Goal: Transaction & Acquisition: Purchase product/service

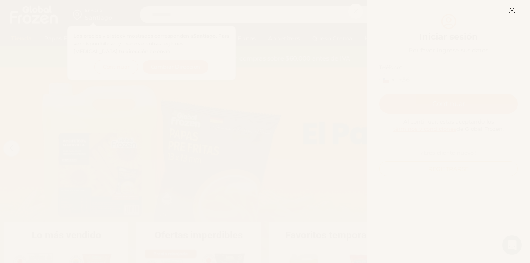
click at [512, 9] on line at bounding box center [512, 10] width 6 height 6
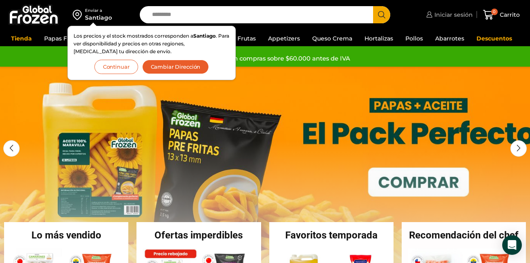
click at [461, 9] on link "Iniciar sesión" at bounding box center [448, 15] width 49 height 16
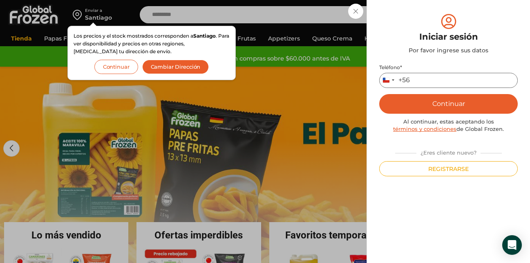
click at [426, 81] on input "Teléfono *" at bounding box center [448, 80] width 139 height 15
type input "*********"
click at [478, 110] on button "Continuar" at bounding box center [448, 104] width 139 height 20
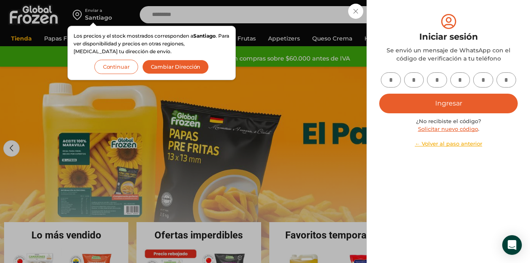
click at [386, 79] on input "text" at bounding box center [391, 79] width 20 height 15
click at [387, 79] on input "text" at bounding box center [391, 79] width 20 height 15
type input "*"
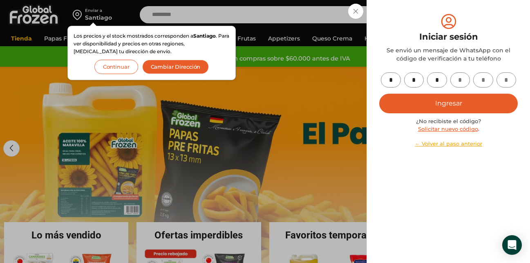
type input "*"
click at [417, 101] on button "Ingresar" at bounding box center [448, 104] width 139 height 20
click at [429, 103] on button "Ingresar" at bounding box center [448, 104] width 139 height 20
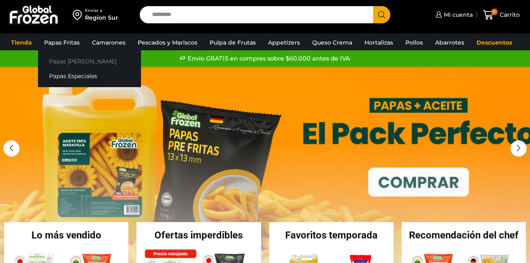
click at [70, 63] on link "Papas [PERSON_NAME]" at bounding box center [89, 61] width 103 height 15
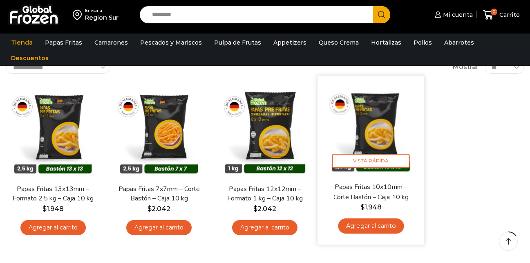
click at [371, 126] on img at bounding box center [371, 129] width 94 height 94
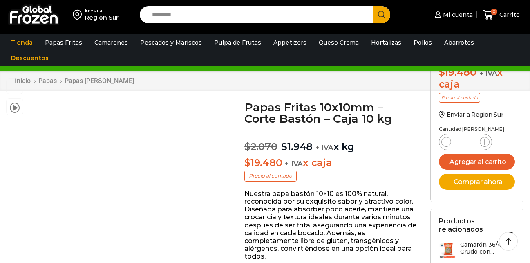
scroll to position [82, 0]
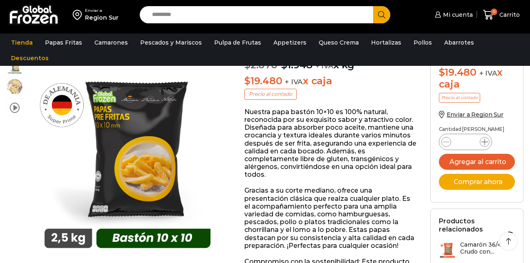
click at [485, 138] on span at bounding box center [485, 142] width 10 height 10
click at [484, 143] on icon at bounding box center [485, 142] width 7 height 7
click at [484, 141] on icon at bounding box center [485, 142] width 7 height 7
type input "*"
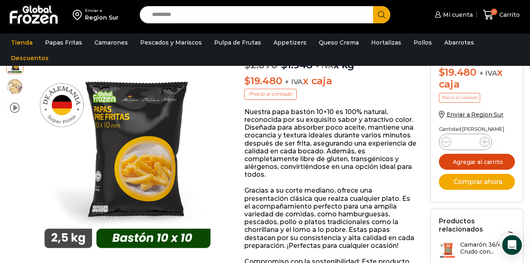
click at [476, 163] on button "Agregar al carrito" at bounding box center [477, 162] width 76 height 16
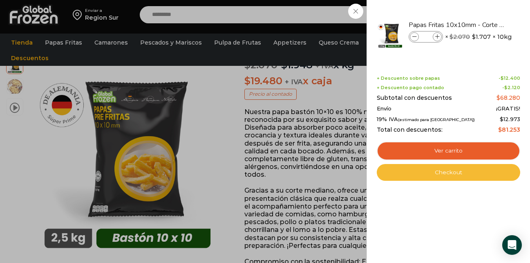
click at [430, 173] on link "Checkout" at bounding box center [449, 172] width 144 height 17
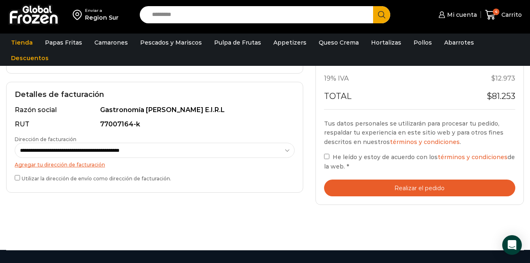
scroll to position [204, 0]
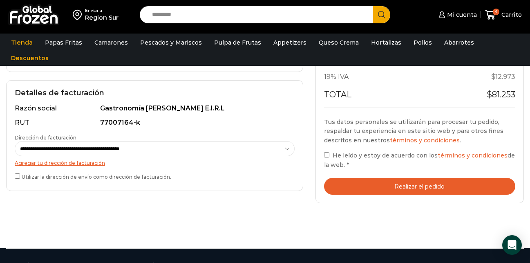
click at [386, 187] on button "Realizar el pedido" at bounding box center [419, 186] width 191 height 17
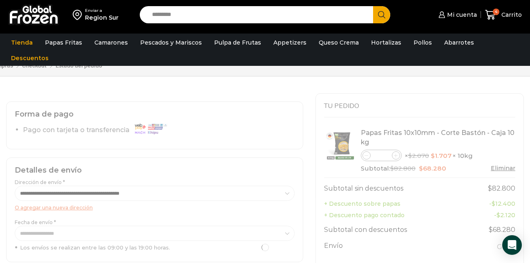
scroll to position [0, 0]
